Goal: Information Seeking & Learning: Learn about a topic

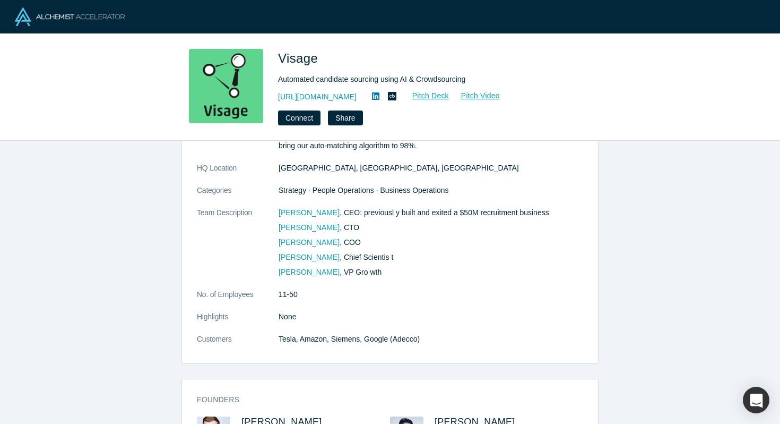
scroll to position [195, 0]
click at [314, 96] on link "[URL][DOMAIN_NAME]" at bounding box center [317, 96] width 79 height 11
click at [281, 59] on span "Visage" at bounding box center [300, 58] width 44 height 14
drag, startPoint x: 272, startPoint y: 57, endPoint x: 351, endPoint y: 60, distance: 79.1
click at [351, 60] on div "Visage Automated candidate sourcing using AI & Crowdsourcing [URL][DOMAIN_NAME]…" at bounding box center [390, 87] width 417 height 76
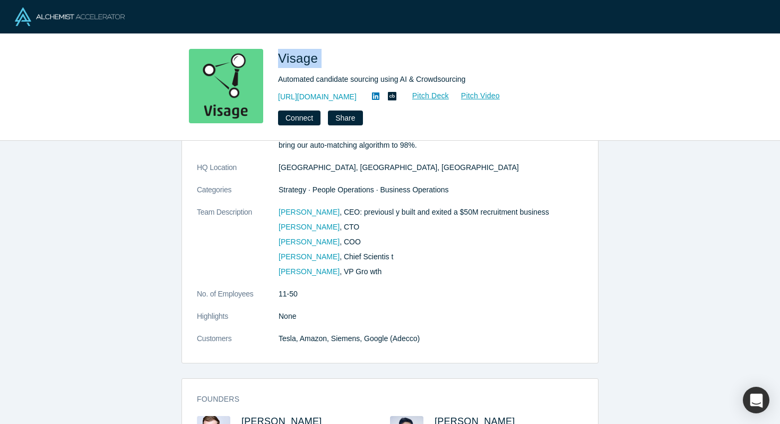
copy span "Visage"
